Goal: Task Accomplishment & Management: Use online tool/utility

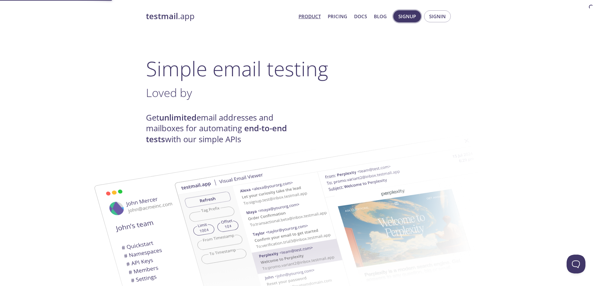
click at [421, 18] on button "Signup" at bounding box center [407, 16] width 28 height 12
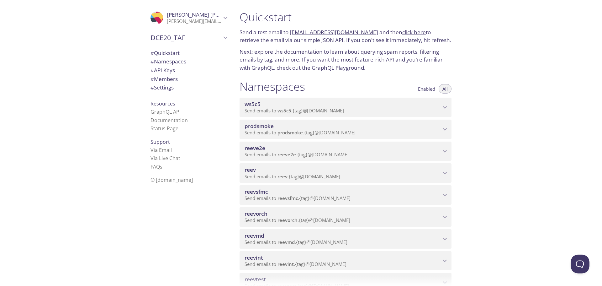
click at [424, 152] on p "Send emails to reeve2e . {tag} @inbox.testmail.app" at bounding box center [343, 155] width 196 height 6
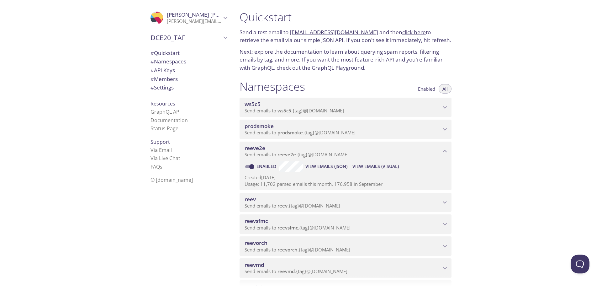
click at [363, 167] on span "View Emails (Visual)" at bounding box center [376, 167] width 46 height 8
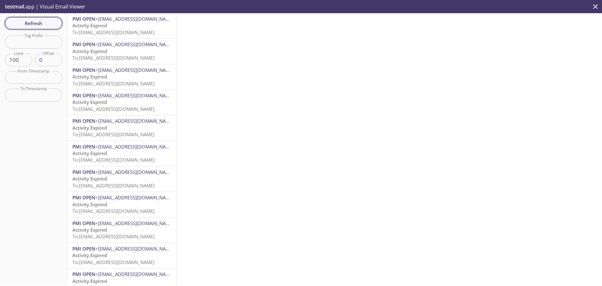
click at [45, 23] on span "Refresh" at bounding box center [33, 23] width 47 height 8
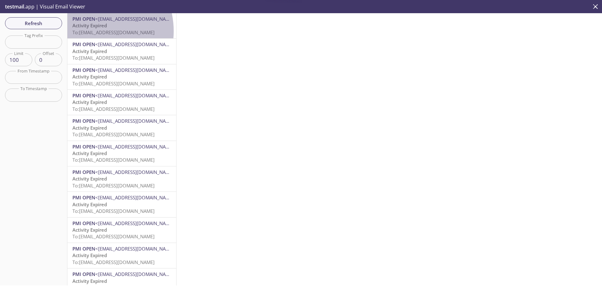
click at [88, 31] on span "To: reeve2e.1712843391190@inbox.testmail.app" at bounding box center [113, 32] width 82 height 6
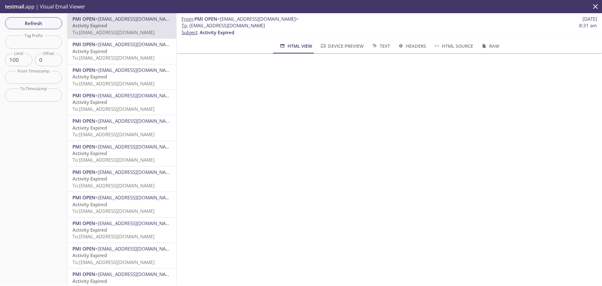
click at [110, 56] on span "To: reeve2e.1712843391248@inbox.testmail.app" at bounding box center [113, 58] width 82 height 6
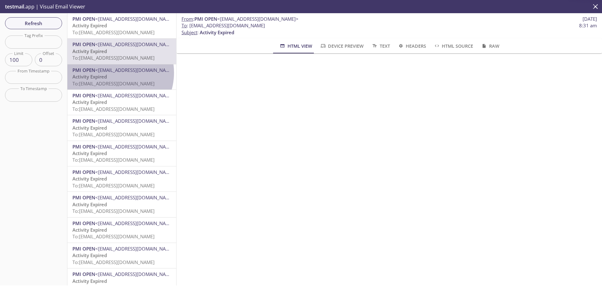
click at [112, 73] on span "<noreply@email.pmiopen.com>" at bounding box center [135, 70] width 81 height 6
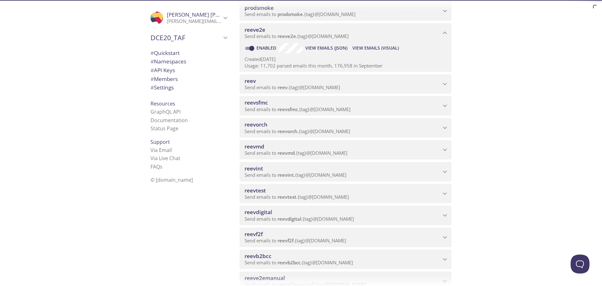
scroll to position [126, 0]
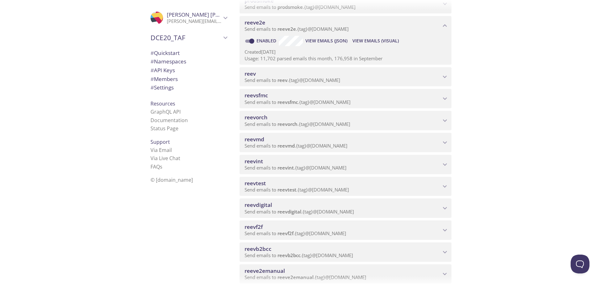
click at [289, 269] on span "reeve2emanual" at bounding box center [343, 270] width 196 height 7
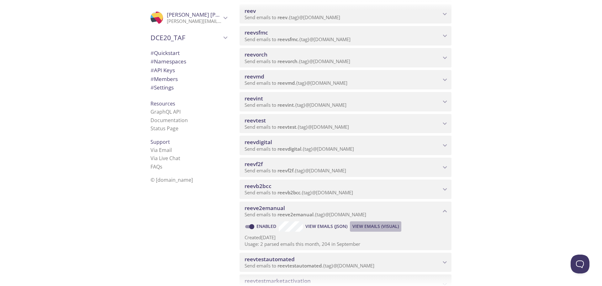
click at [364, 227] on span "View Emails (Visual)" at bounding box center [376, 226] width 46 height 8
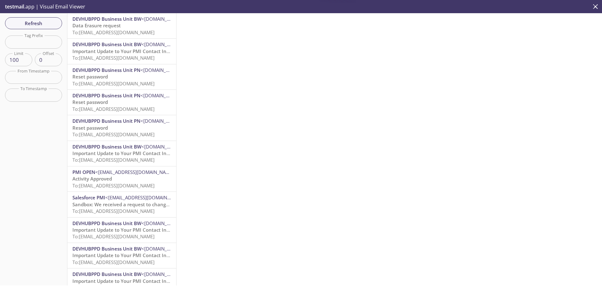
click at [104, 32] on span "To: reeve2emanual.sonovember@inbox.testmail.app" at bounding box center [113, 32] width 82 height 6
